Goal: Find specific page/section: Find specific page/section

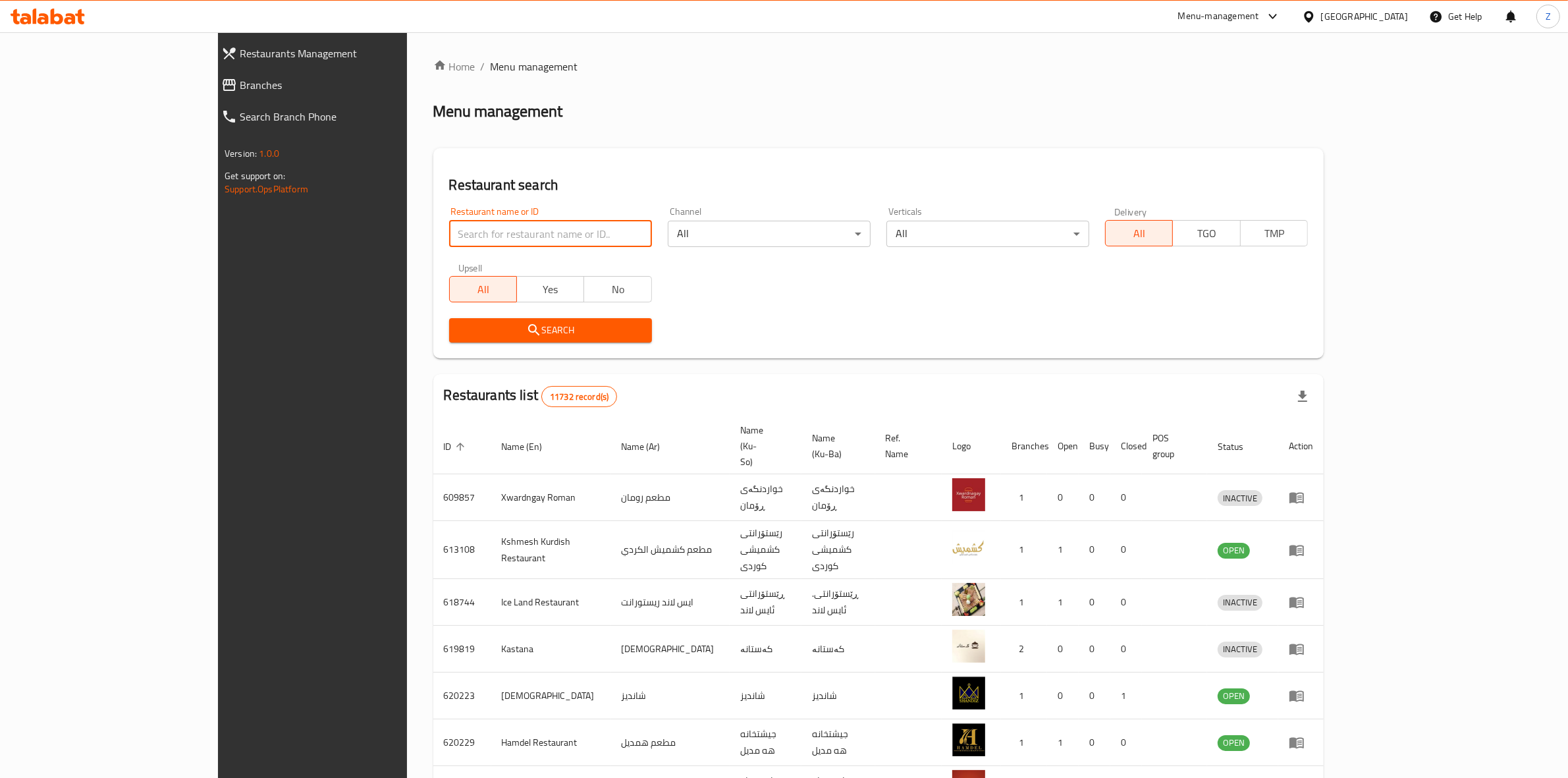
click at [449, 227] on input "search" at bounding box center [551, 234] width 203 height 26
type input "big sli"
click button "Search" at bounding box center [551, 331] width 203 height 24
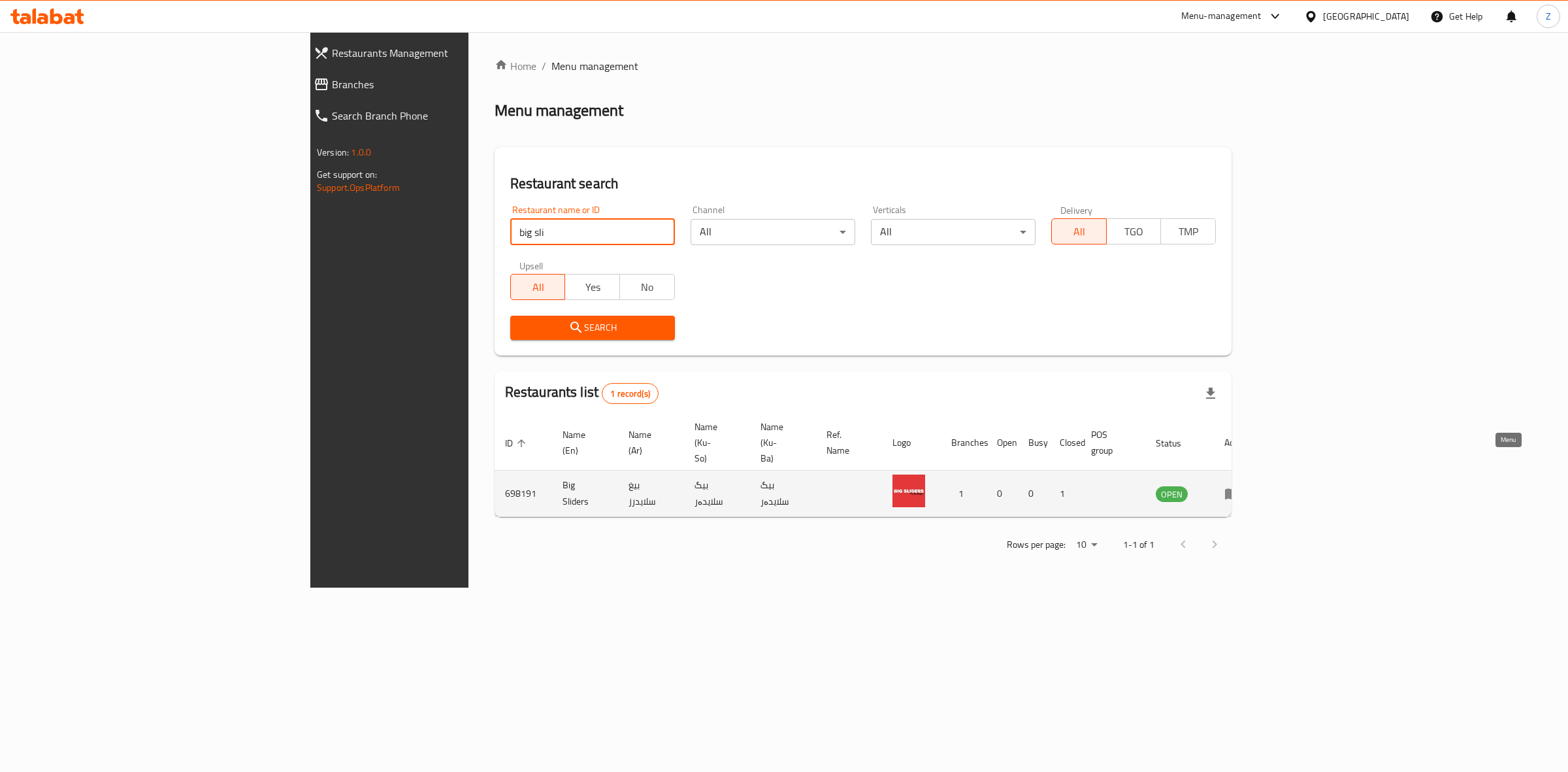
click at [1240, 485] on icon "enhanced table" at bounding box center [1231, 492] width 15 height 15
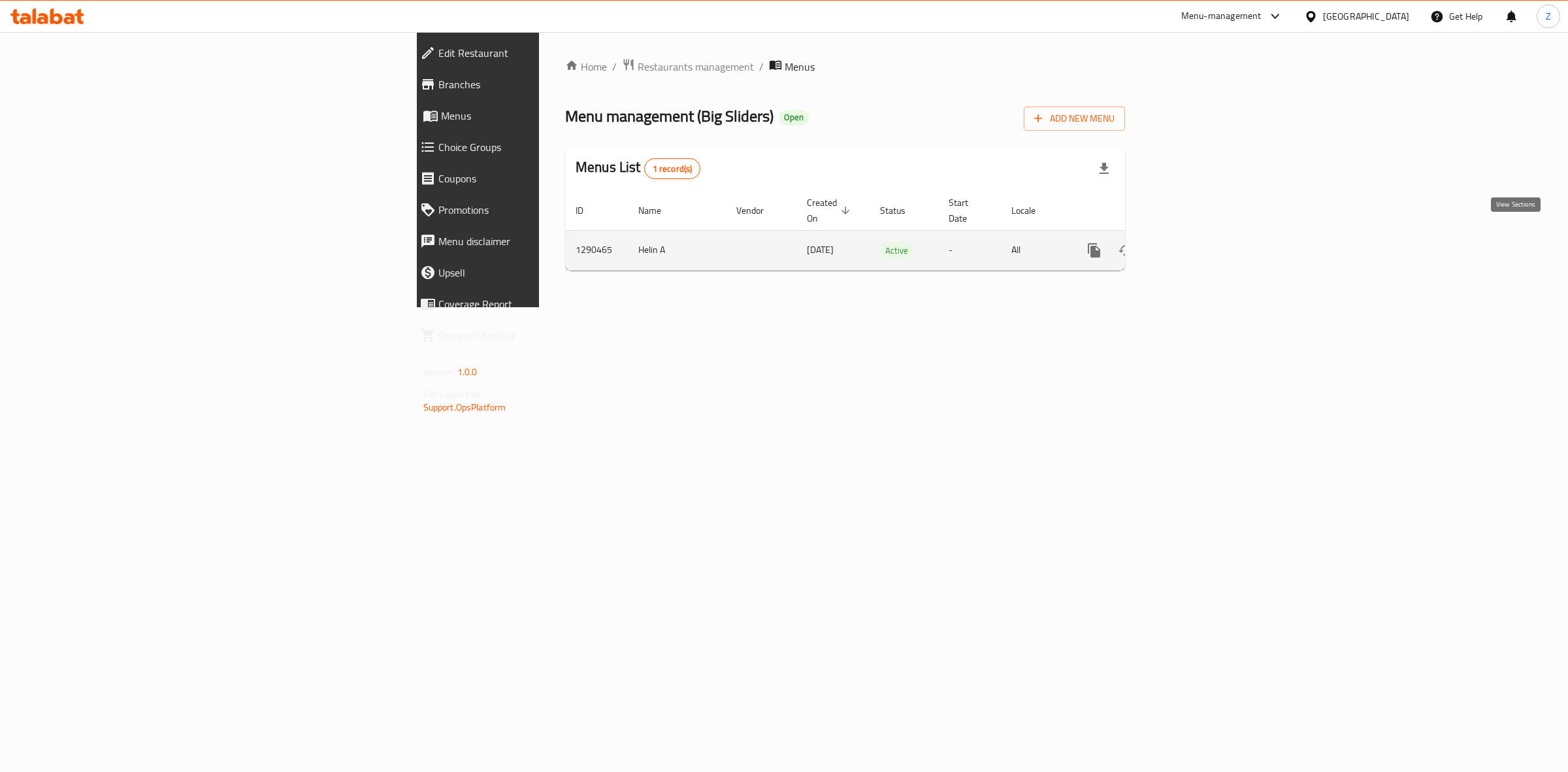
click at [1197, 243] on icon "enhanced table" at bounding box center [1188, 250] width 15 height 15
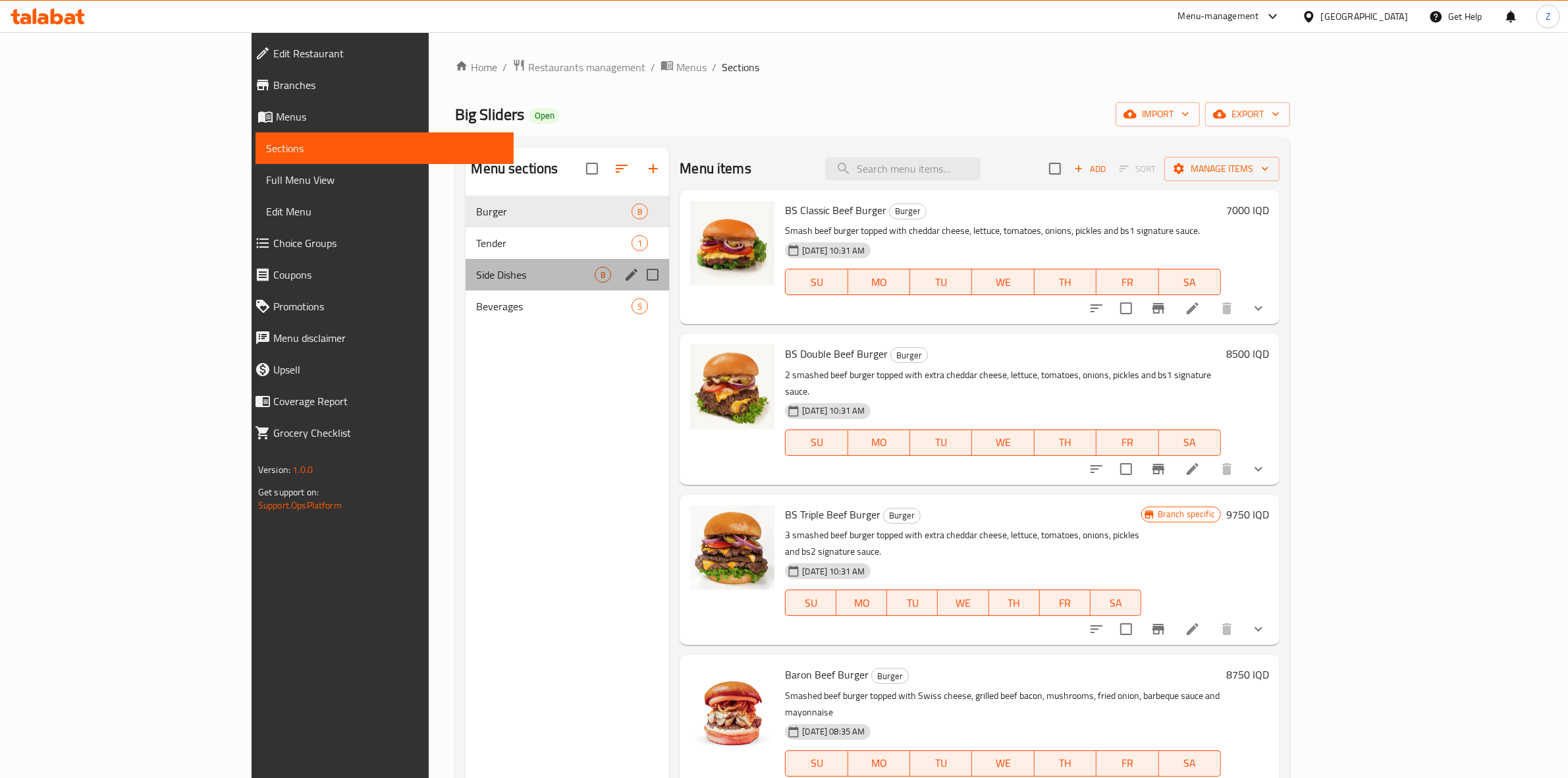
click at [466, 261] on div "Side Dishes 8" at bounding box center [567, 274] width 204 height 32
